Goal: Information Seeking & Learning: Learn about a topic

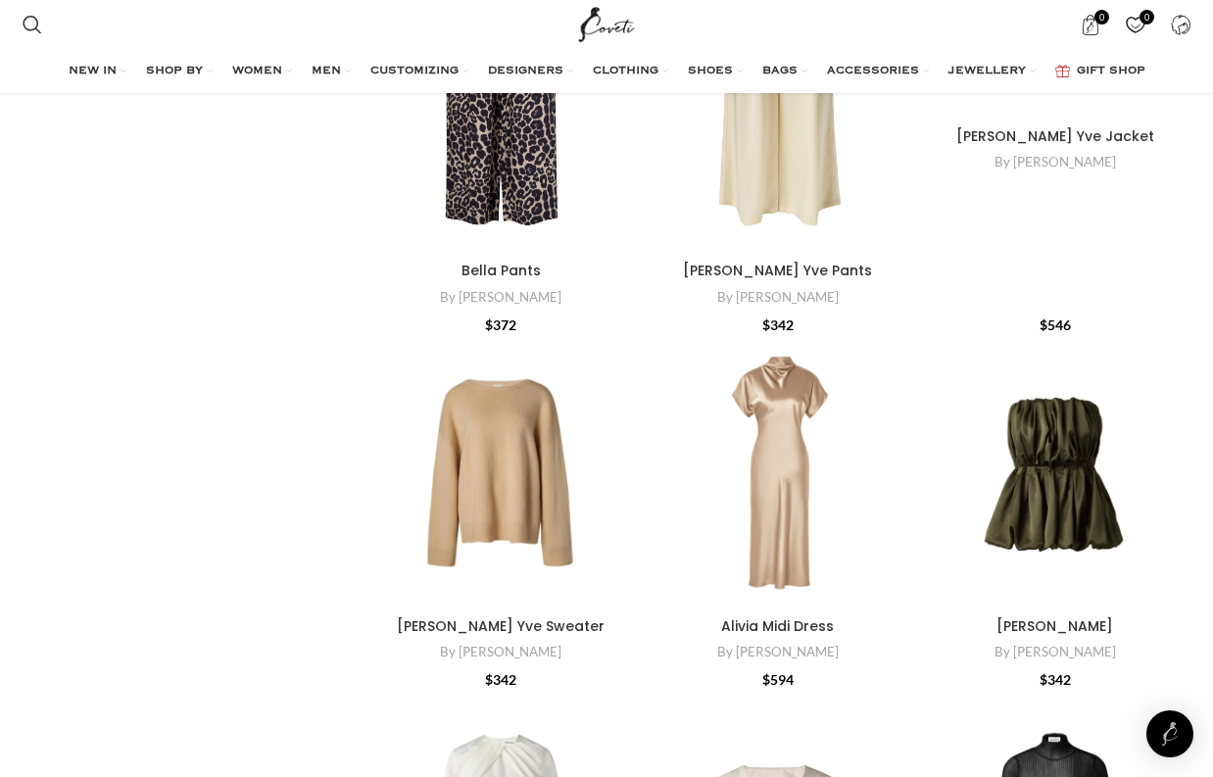
scroll to position [395, 0]
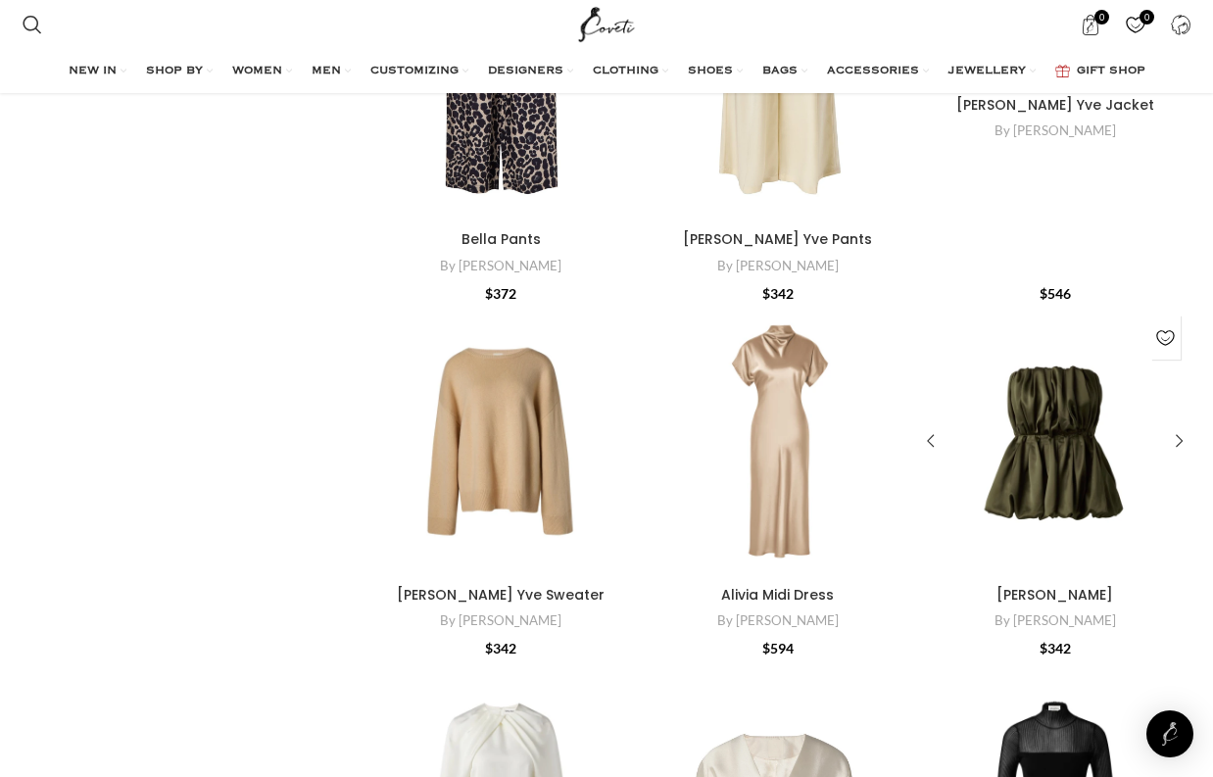
click at [1040, 454] on div "Charlize Blouse" at bounding box center [1032, 441] width 45 height 271
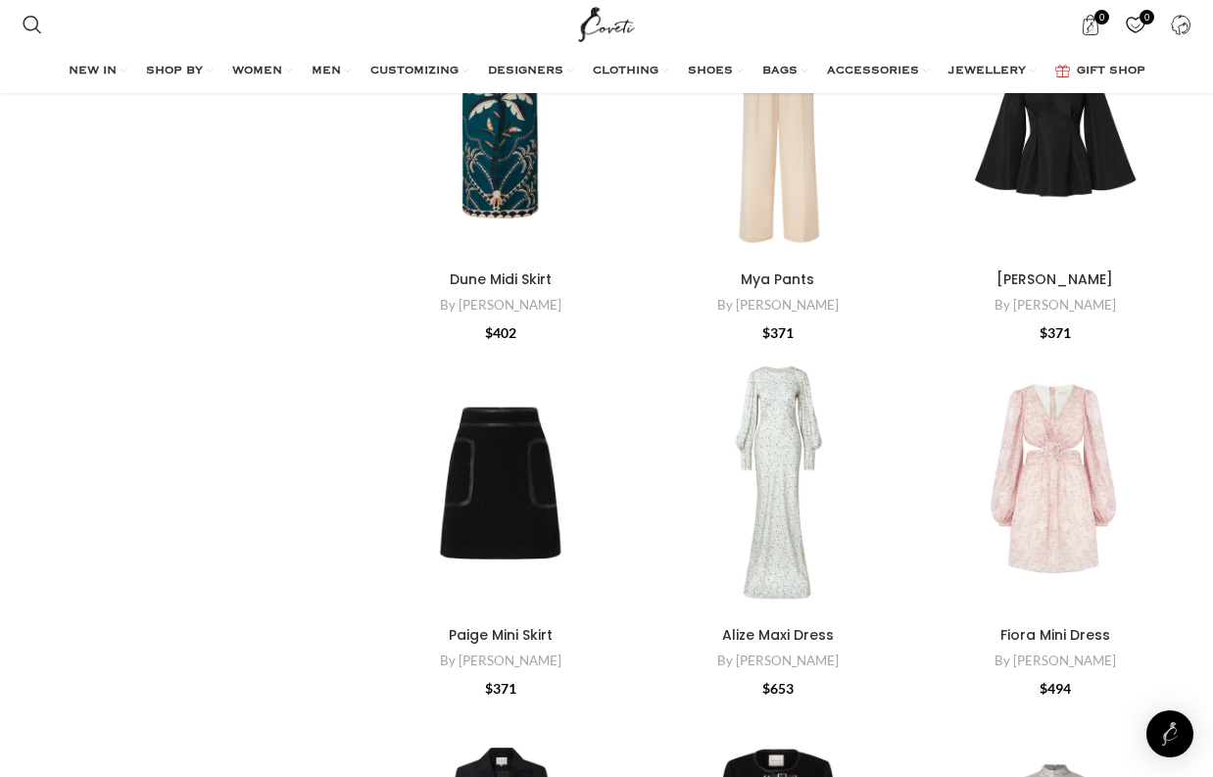
scroll to position [5143, 0]
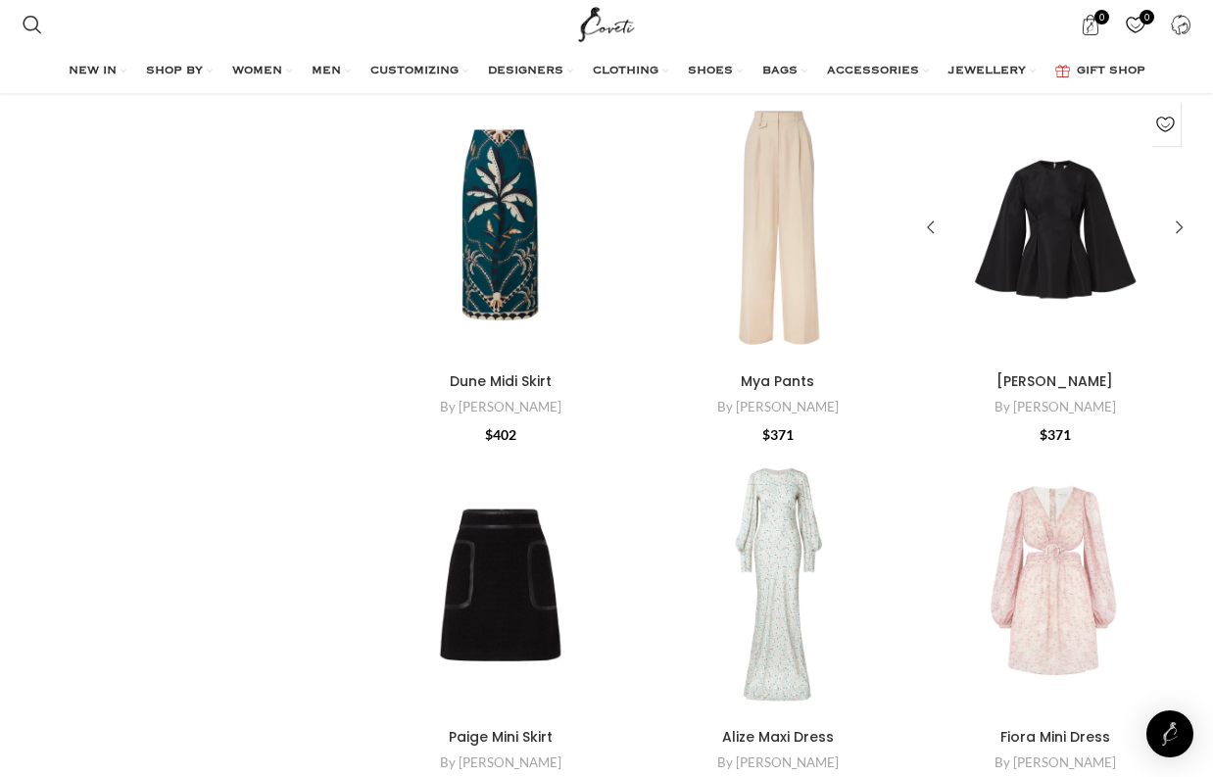
click at [1078, 279] on div "Arielle Blouse" at bounding box center [1055, 227] width 54 height 271
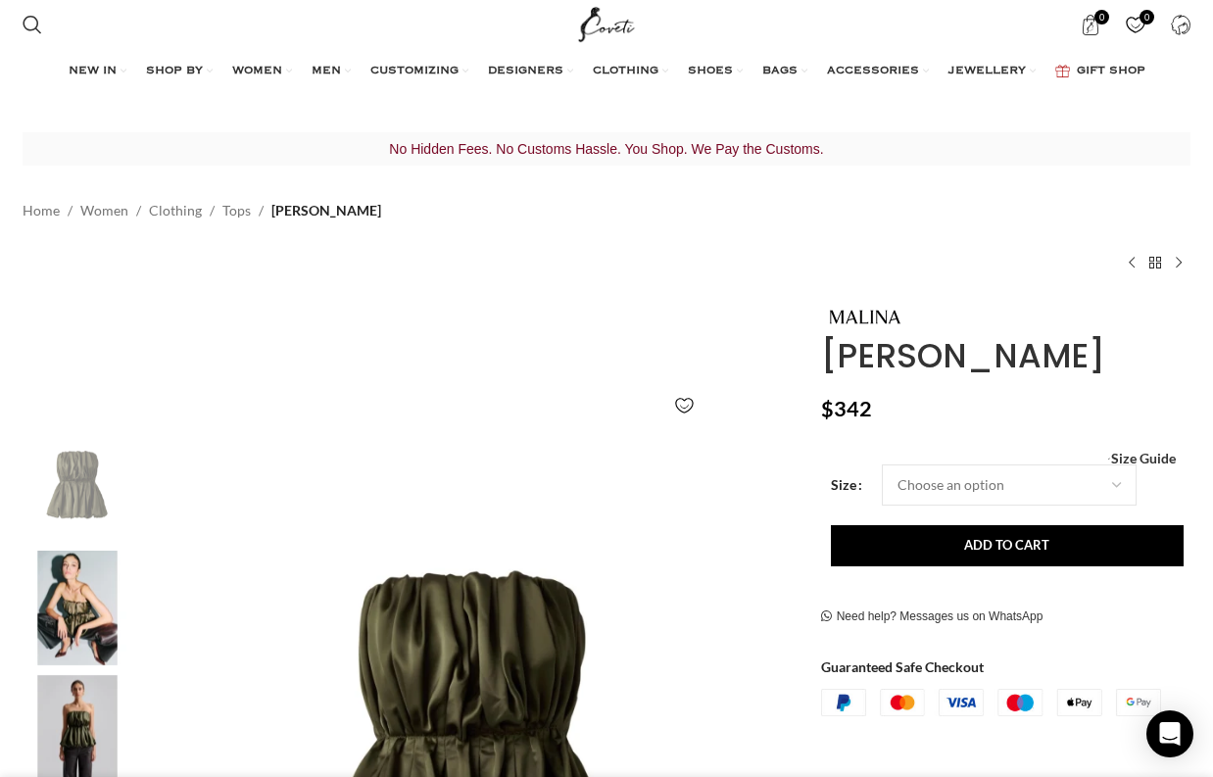
scroll to position [0, 165]
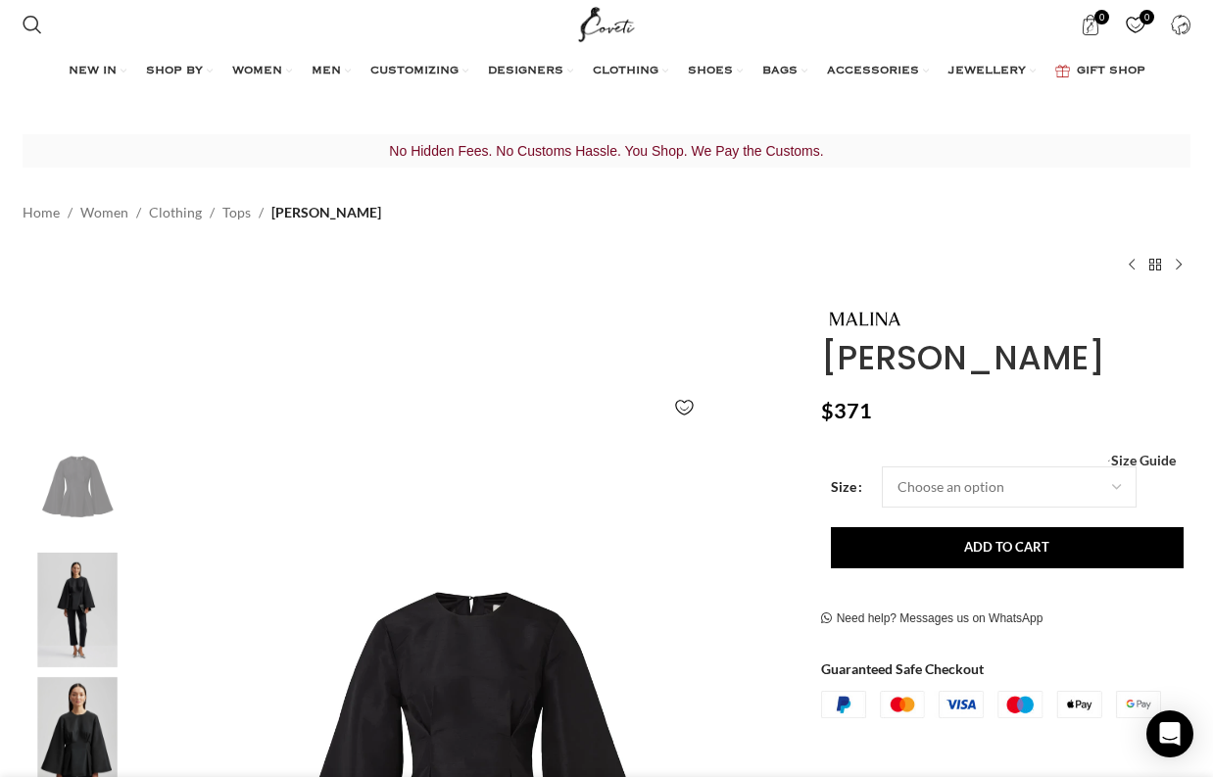
click at [56, 618] on img "2 / 5" at bounding box center [78, 610] width 120 height 115
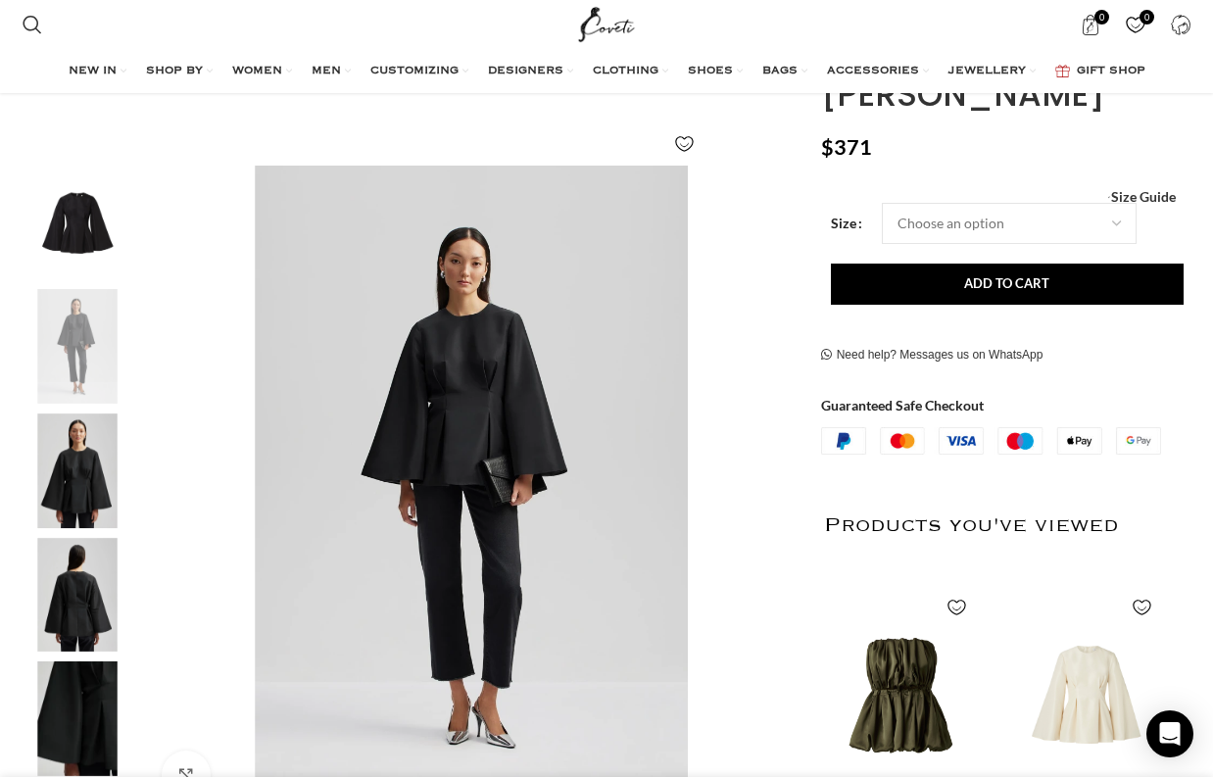
scroll to position [0, 206]
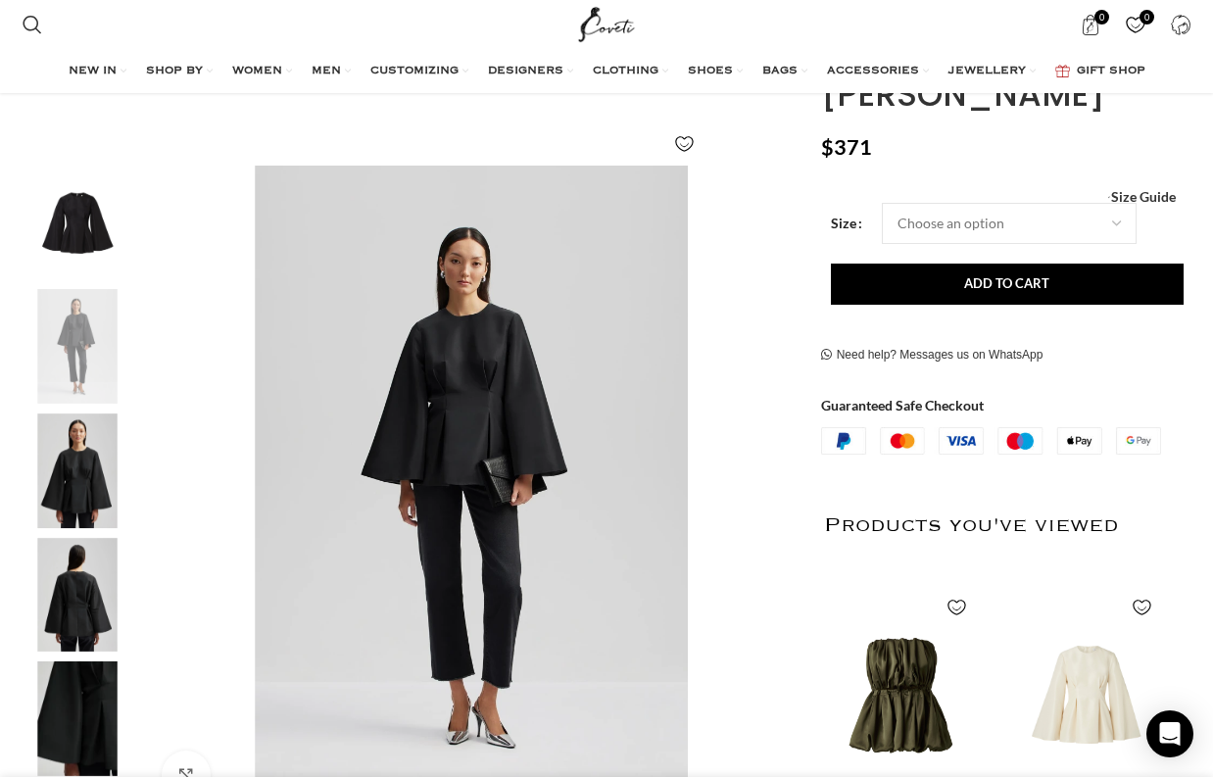
click at [90, 480] on img "3 / 5" at bounding box center [78, 470] width 120 height 115
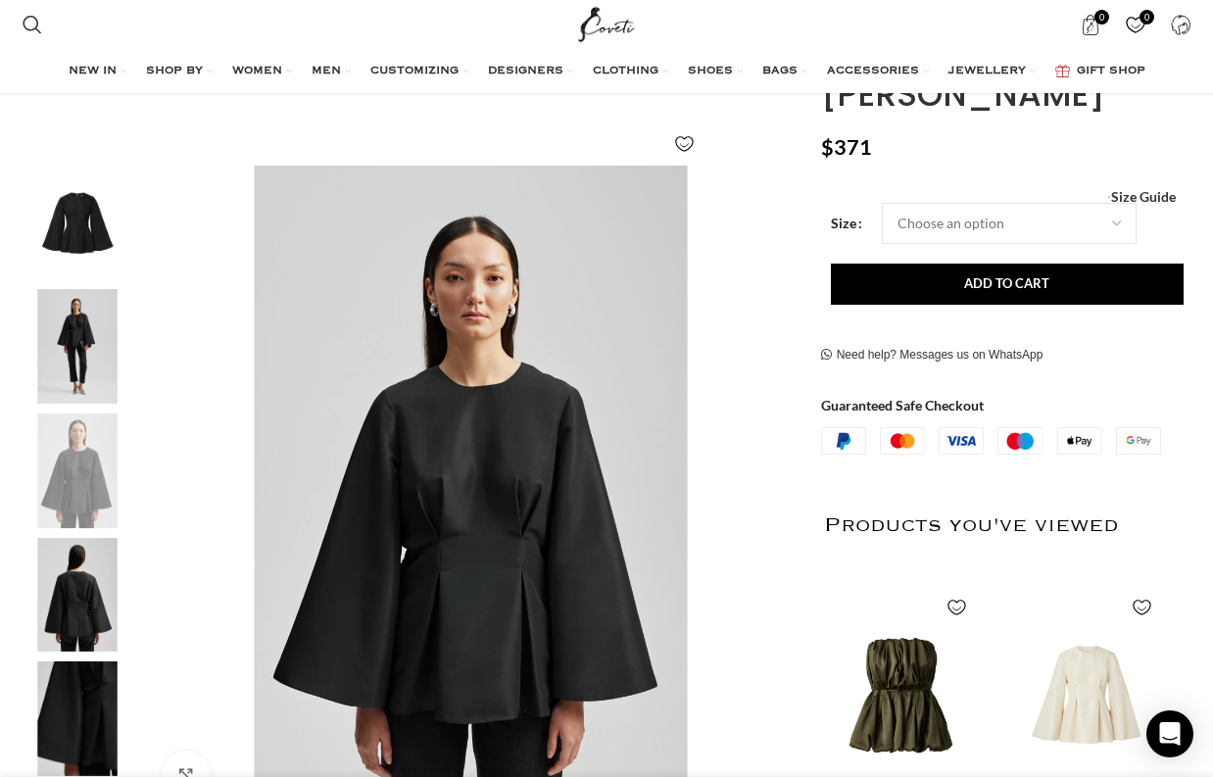
scroll to position [0, 2225]
